Goal: Task Accomplishment & Management: Manage account settings

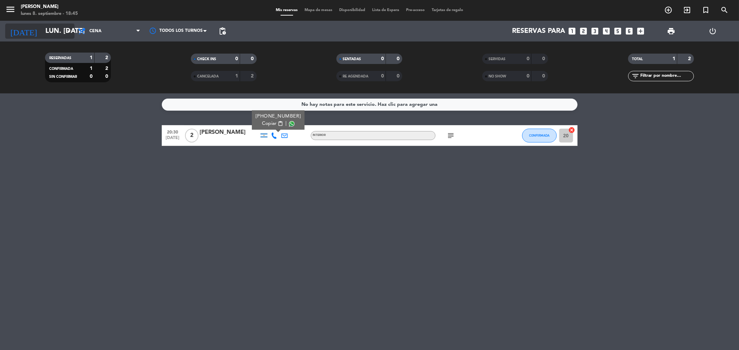
click at [53, 30] on input "lun. [DATE]" at bounding box center [86, 31] width 88 height 15
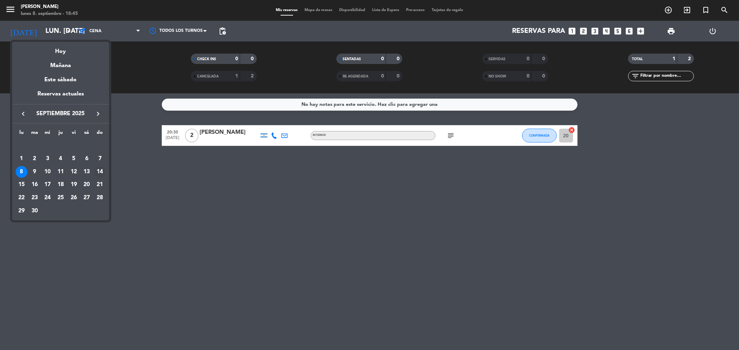
click at [101, 174] on div "14" at bounding box center [100, 172] width 12 height 12
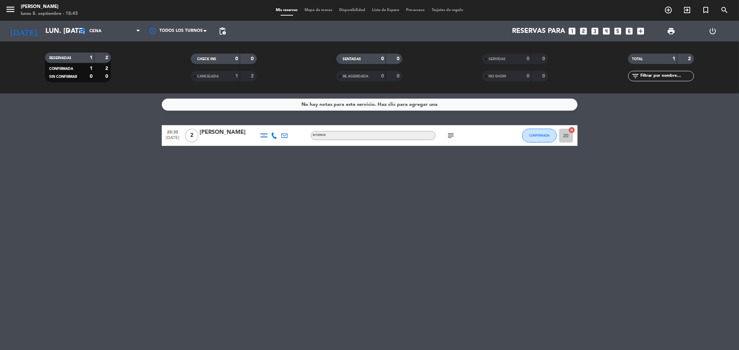
type input "dom. [DATE]"
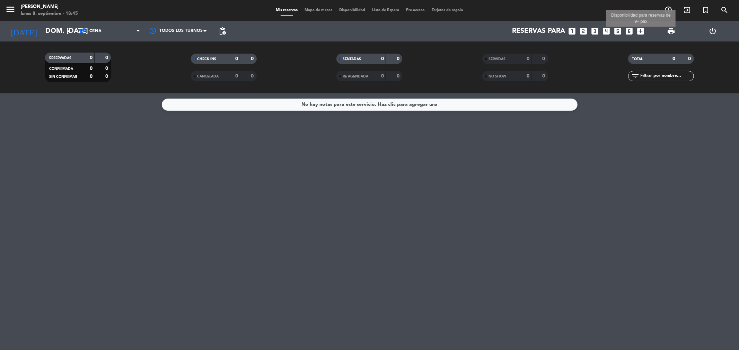
click at [642, 30] on icon "add_box" at bounding box center [640, 31] width 9 height 9
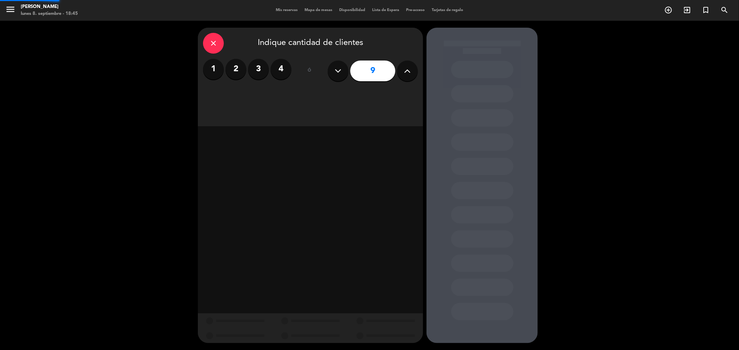
click at [642, 30] on div "close Indique cantidad de clientes 1 2 3 4 ó 9" at bounding box center [369, 186] width 739 height 330
click at [271, 100] on div "Almuerzo" at bounding box center [256, 95] width 107 height 14
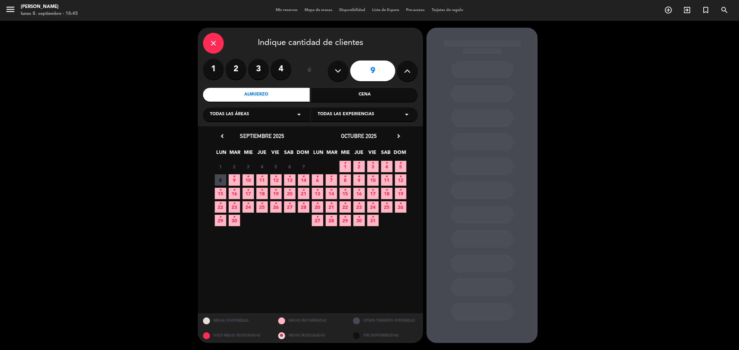
click at [307, 180] on span "14 •" at bounding box center [303, 180] width 11 height 11
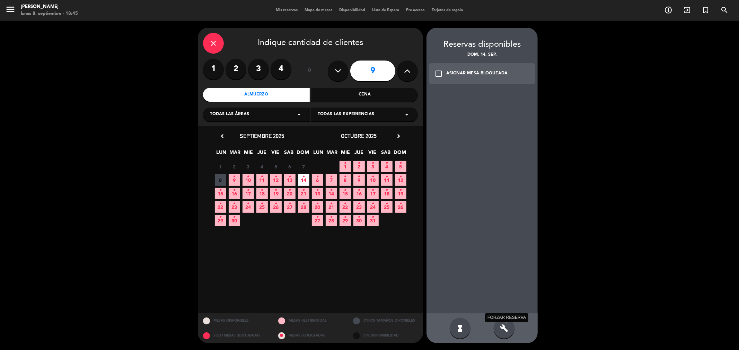
click at [506, 333] on icon "build" at bounding box center [504, 328] width 8 height 8
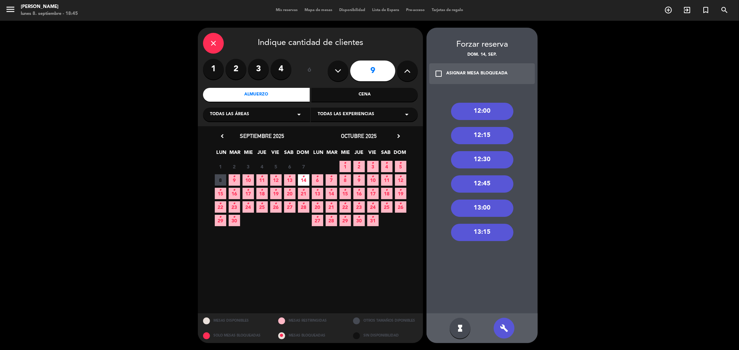
click at [495, 234] on div "13:15" at bounding box center [482, 232] width 62 height 17
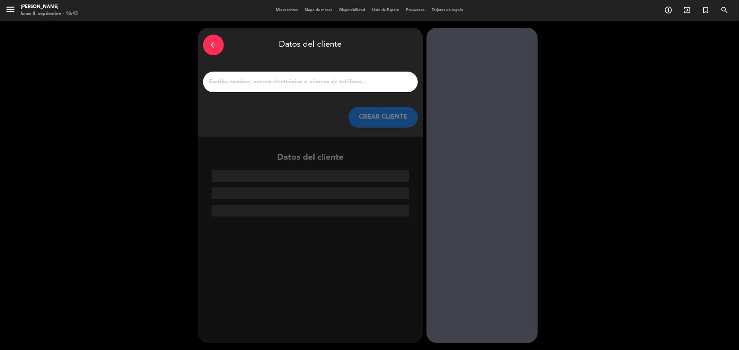
click at [358, 81] on input "1" at bounding box center [310, 82] width 204 height 10
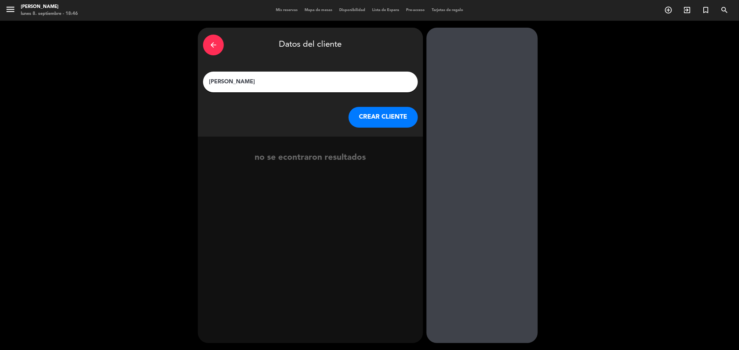
type input "[PERSON_NAME]"
click at [378, 117] on button "CREAR CLIENTE" at bounding box center [382, 117] width 69 height 21
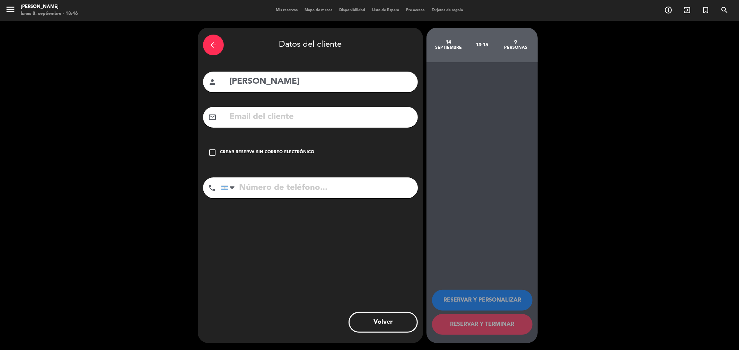
click at [288, 151] on div "Crear reserva sin correo electrónico" at bounding box center [267, 152] width 94 height 7
click at [292, 145] on div "check_box_outline_blank Crear reserva sin correo electrónico" at bounding box center [310, 152] width 215 height 21
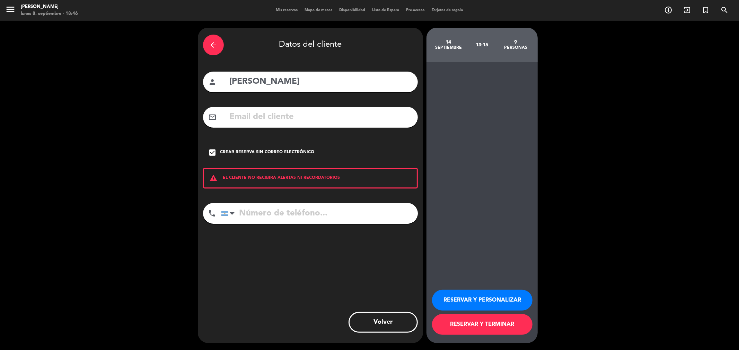
click at [311, 209] on input "tel" at bounding box center [319, 213] width 197 height 21
type input "1144448016"
click at [497, 328] on button "RESERVAR Y TERMINAR" at bounding box center [482, 324] width 100 height 21
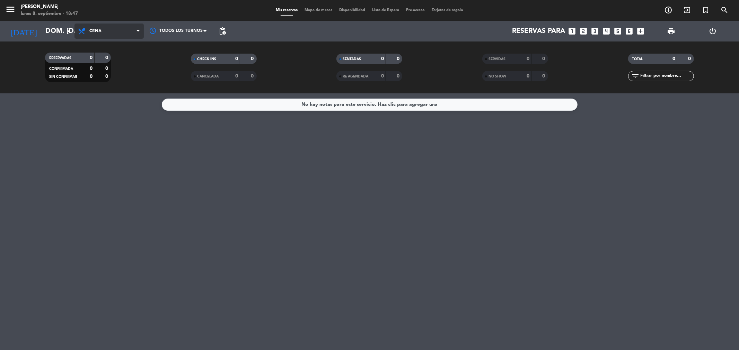
click at [96, 32] on span "Cena" at bounding box center [95, 31] width 12 height 5
click at [118, 64] on div "menu [PERSON_NAME] lunes 8. septiembre - 18:47 Mis reservas Mapa de mesas Dispo…" at bounding box center [369, 46] width 739 height 93
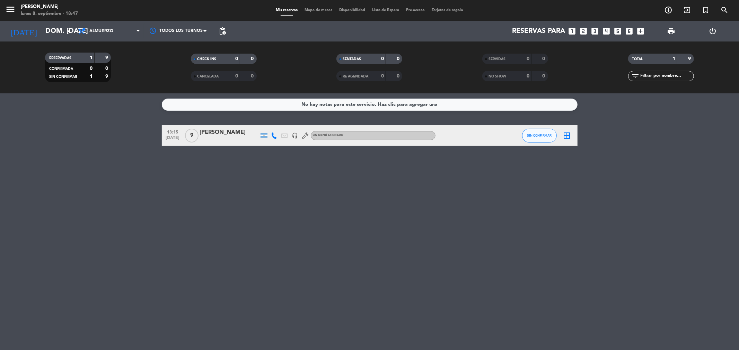
click at [230, 131] on div "[PERSON_NAME]" at bounding box center [229, 132] width 59 height 9
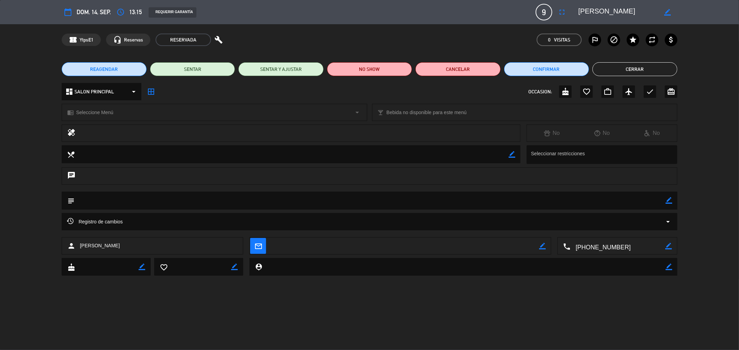
click at [128, 202] on textarea at bounding box center [369, 201] width 591 height 18
click at [174, 202] on textarea at bounding box center [369, 201] width 591 height 18
click at [667, 199] on icon "border_color" at bounding box center [668, 200] width 7 height 7
click at [103, 200] on textarea at bounding box center [369, 201] width 591 height 18
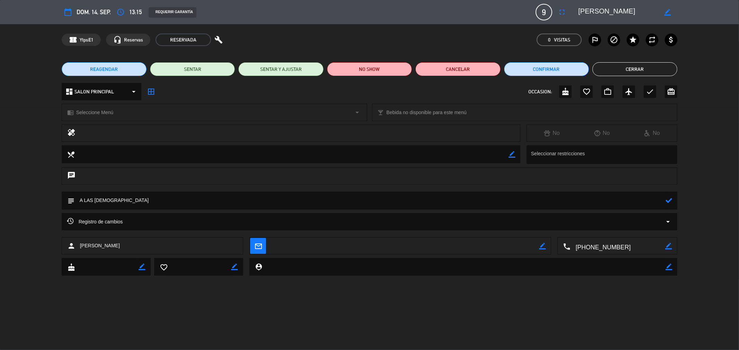
click at [141, 265] on icon "border_color" at bounding box center [142, 267] width 7 height 7
click at [157, 205] on textarea at bounding box center [369, 201] width 591 height 18
type textarea "A LAS [DEMOGRAPHIC_DATA]. UNA [PERSON_NAME]"
click at [672, 202] on icon at bounding box center [668, 200] width 7 height 7
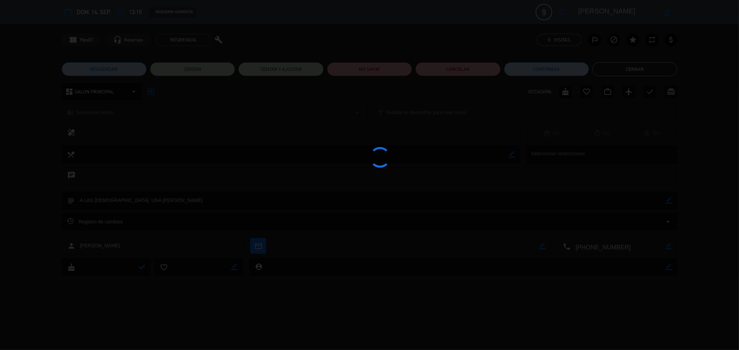
click at [672, 202] on div at bounding box center [369, 175] width 739 height 350
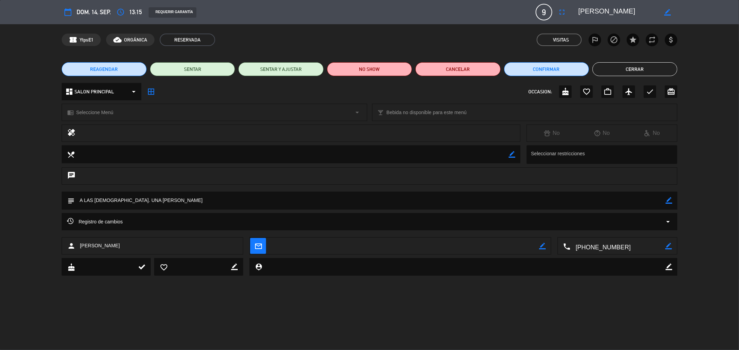
click at [639, 69] on button "Cerrar" at bounding box center [634, 69] width 85 height 14
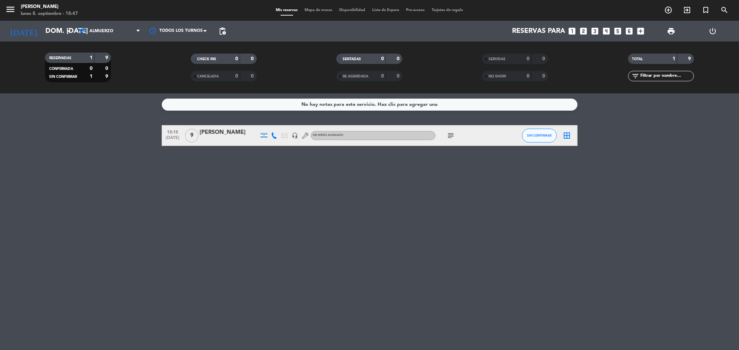
click at [452, 137] on icon "subject" at bounding box center [451, 136] width 8 height 8
click at [477, 136] on div "subject A LAS 14HS. UNA [PERSON_NAME]" at bounding box center [466, 135] width 62 height 20
click at [216, 130] on div "[PERSON_NAME]" at bounding box center [229, 132] width 59 height 9
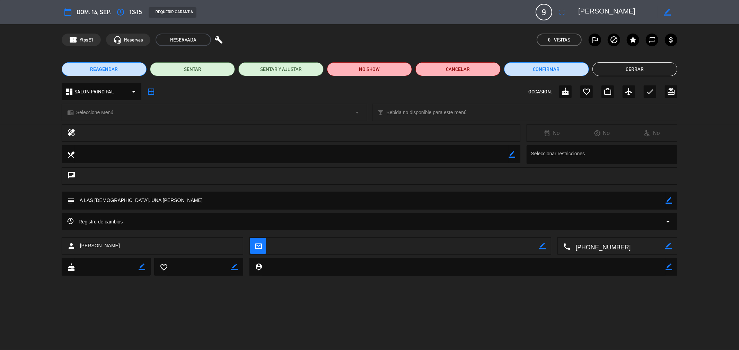
click at [141, 268] on icon "border_color" at bounding box center [142, 267] width 7 height 7
click at [554, 65] on button "Confirmar" at bounding box center [546, 69] width 85 height 14
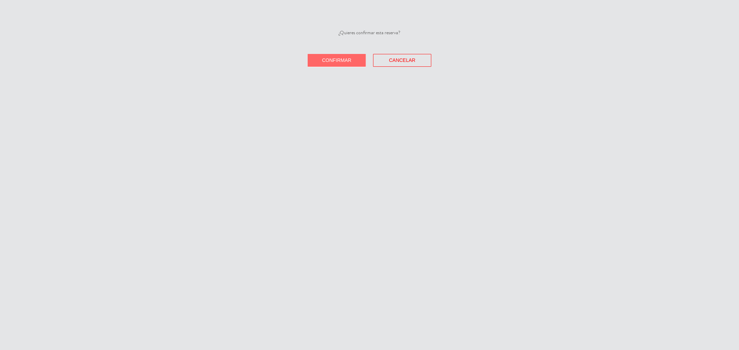
click at [347, 62] on span "Confirmar" at bounding box center [336, 60] width 29 height 6
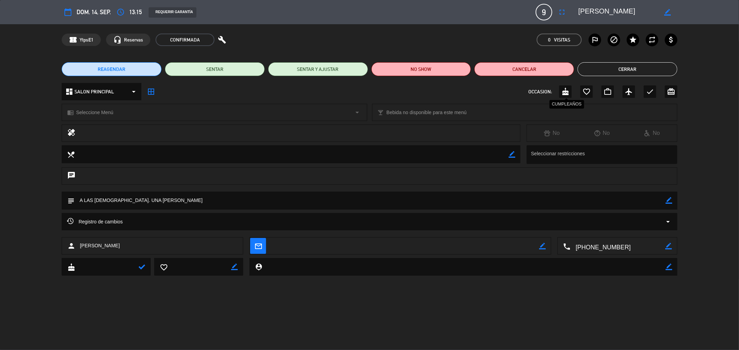
click at [569, 95] on icon "cake" at bounding box center [565, 92] width 8 height 8
click at [628, 63] on button "Cerrar" at bounding box center [627, 69] width 100 height 14
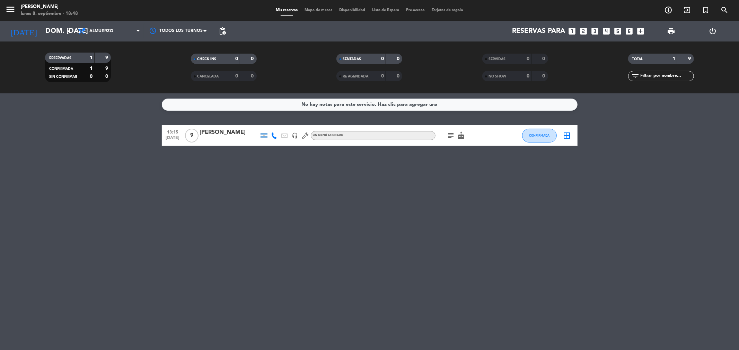
click at [420, 179] on div "No hay notas para este servicio. Haz clic para agregar una 13:15 [DATE] 9 [PERS…" at bounding box center [369, 221] width 739 height 257
